Goal: Task Accomplishment & Management: Complete application form

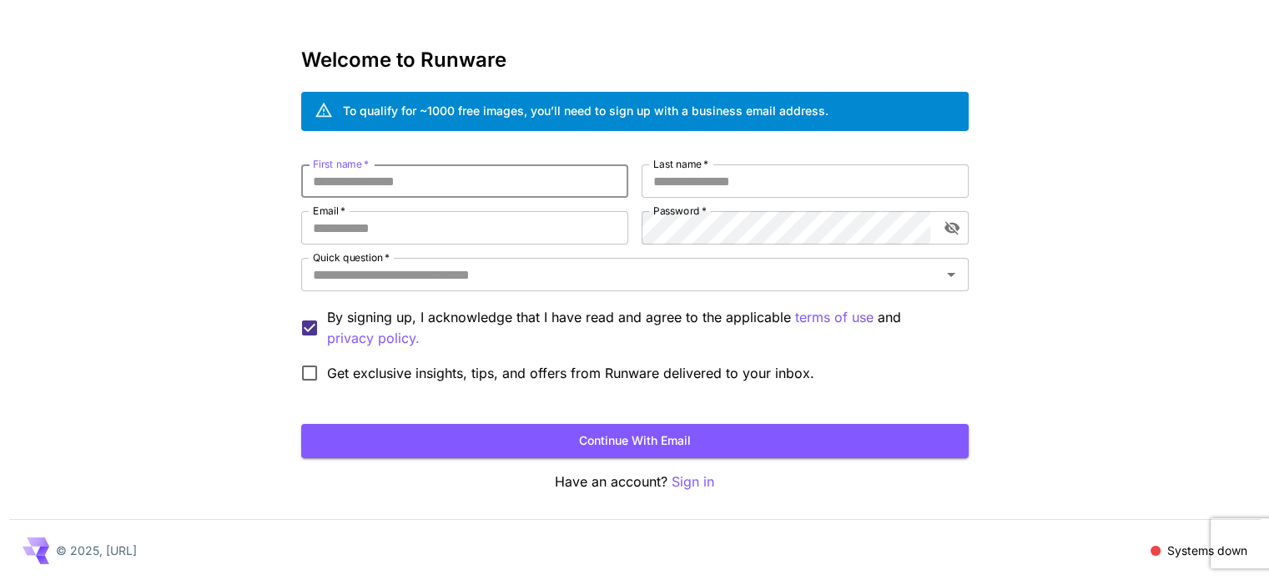
scroll to position [47, 0]
click at [673, 195] on input "Last name   *" at bounding box center [805, 180] width 327 height 33
click at [540, 220] on input "Email   *" at bounding box center [464, 227] width 327 height 33
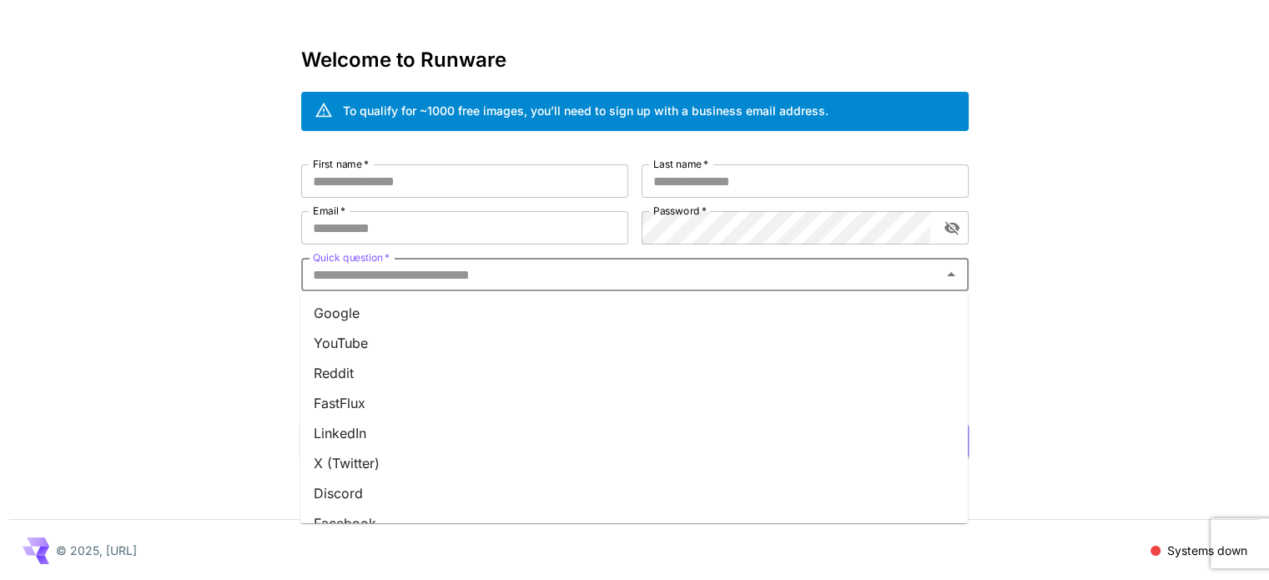
click at [705, 275] on input "Quick question   *" at bounding box center [621, 274] width 630 height 23
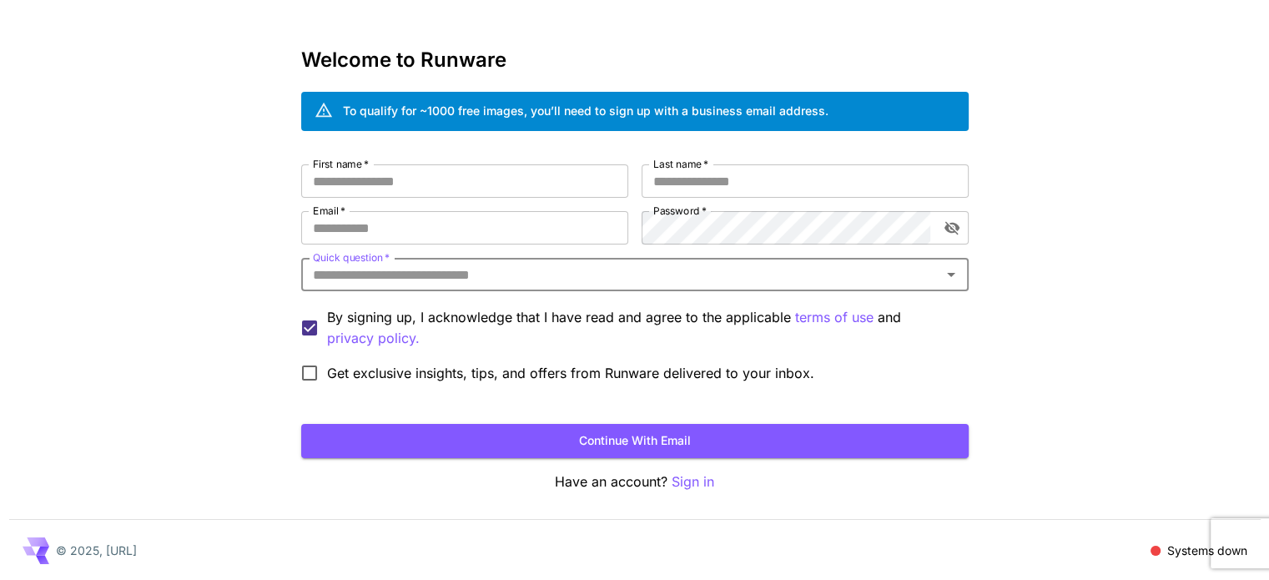
click at [705, 275] on input "Quick question   *" at bounding box center [621, 274] width 630 height 23
click at [668, 184] on input "Last name   *" at bounding box center [805, 180] width 327 height 33
click at [408, 183] on input "First name   *" at bounding box center [464, 180] width 327 height 33
type input "********"
click at [688, 177] on input "Last name   *" at bounding box center [805, 180] width 327 height 33
